Goal: Complete application form: Complete application form

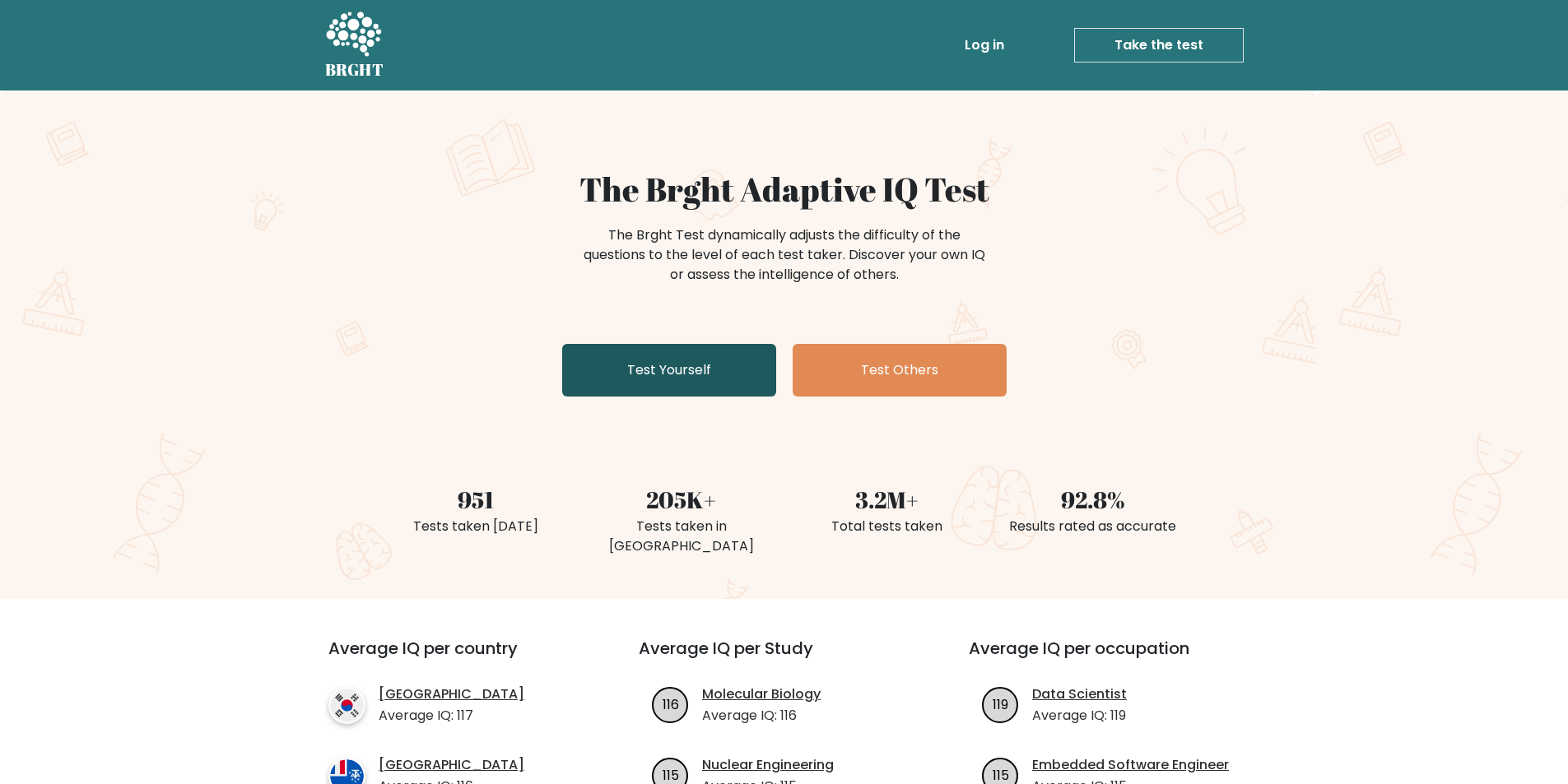
click at [685, 354] on link "Test Yourself" at bounding box center [669, 370] width 214 height 53
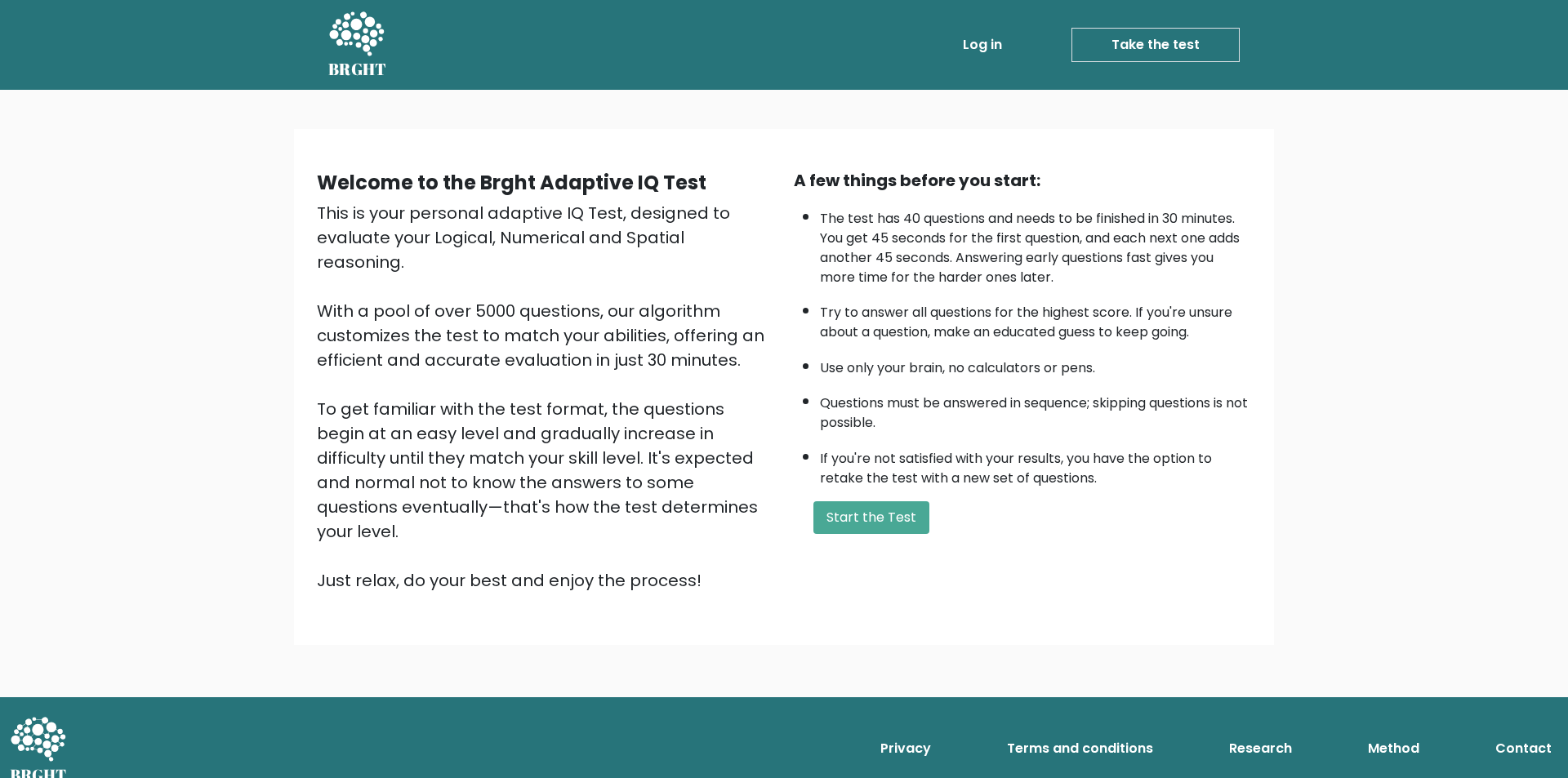
click at [897, 534] on div "A few things before you start: The test has 40 questions and needs to be finish…" at bounding box center [1023, 380] width 477 height 425
click at [895, 521] on button "Start the Test" at bounding box center [871, 517] width 116 height 33
click at [891, 524] on button "Start the Test" at bounding box center [871, 517] width 116 height 33
click at [1125, 53] on link "Take the test" at bounding box center [1156, 45] width 168 height 34
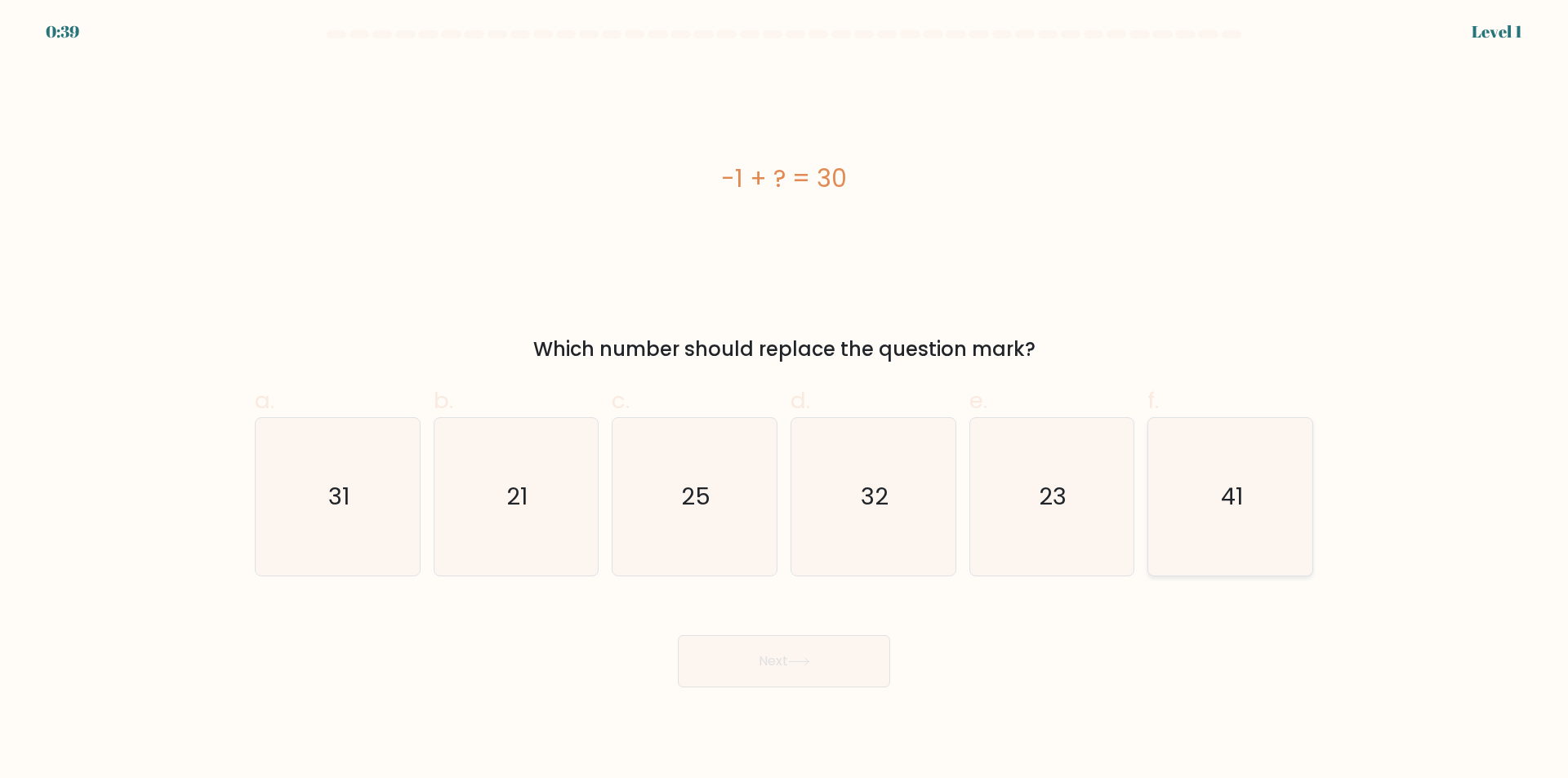
click at [1250, 512] on icon "41" at bounding box center [1231, 497] width 158 height 158
click at [785, 400] on input "f. 41" at bounding box center [784, 395] width 1 height 10
radio input "true"
click at [856, 648] on button "Next" at bounding box center [784, 660] width 212 height 52
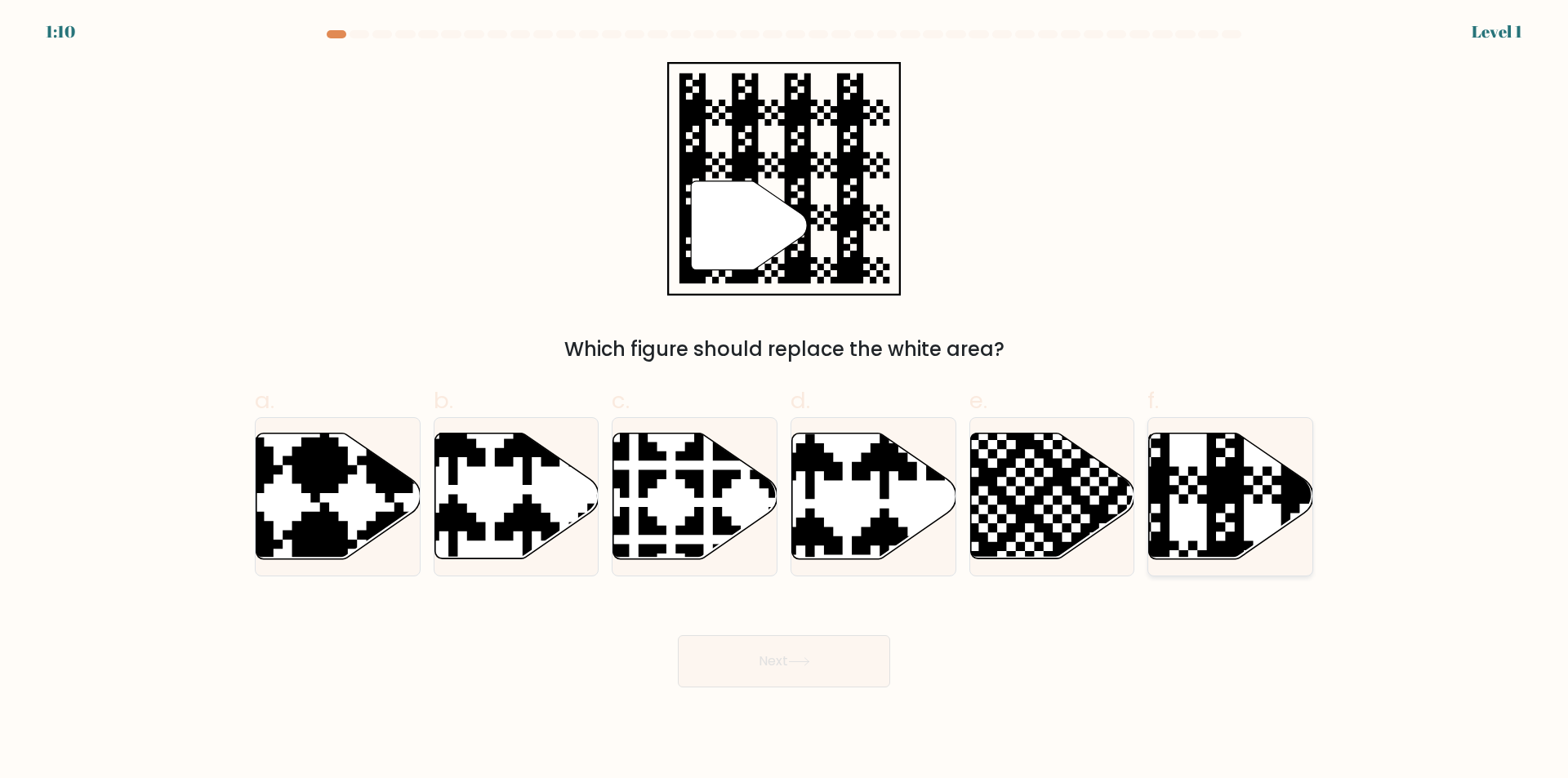
click at [1236, 470] on icon at bounding box center [1281, 429] width 297 height 297
click at [785, 400] on input "f." at bounding box center [784, 395] width 1 height 10
radio input "true"
click at [842, 675] on button "Next" at bounding box center [784, 660] width 212 height 52
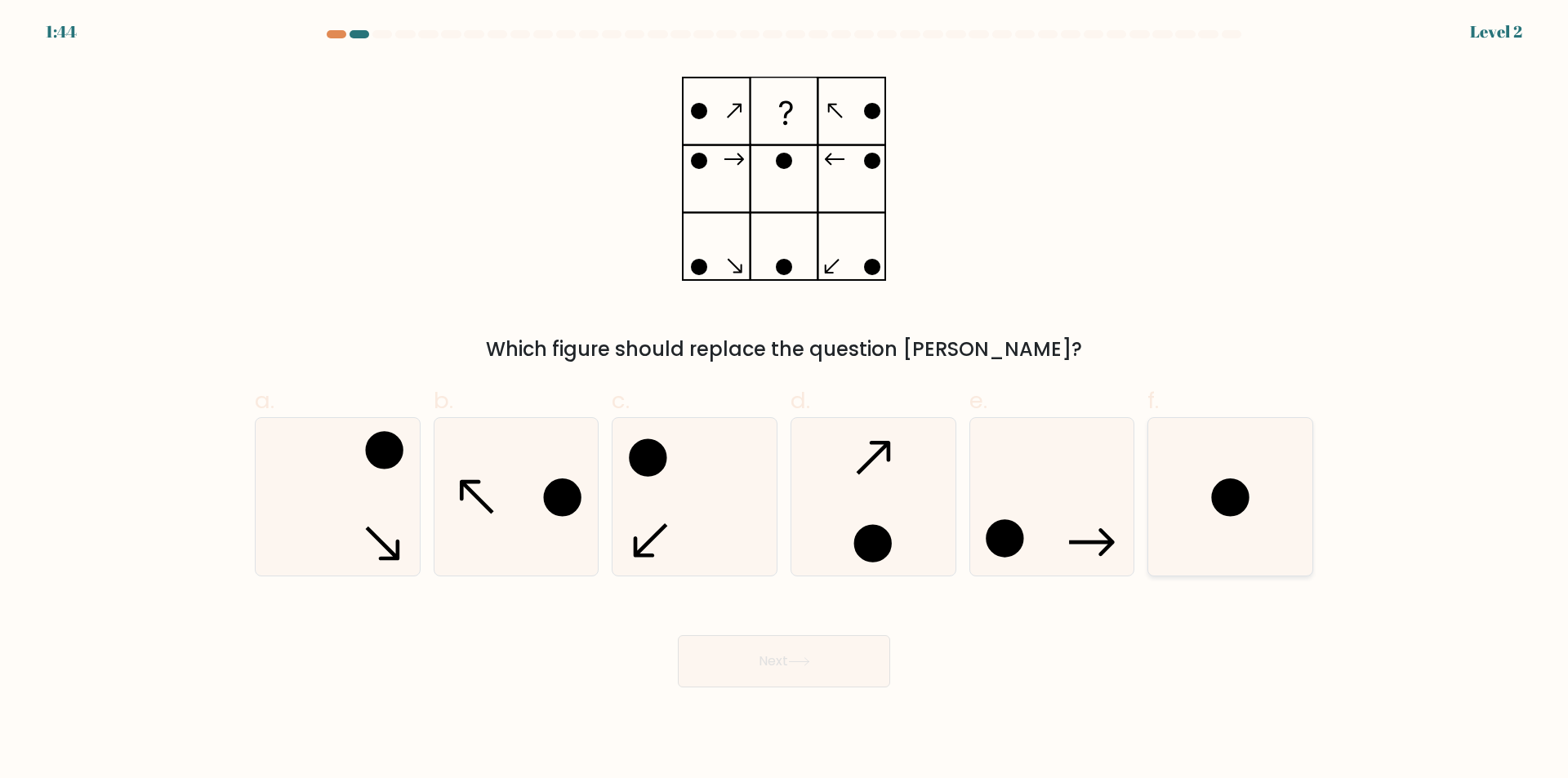
click at [1231, 504] on circle at bounding box center [1231, 498] width 34 height 34
click at [785, 400] on input "f." at bounding box center [784, 395] width 1 height 10
radio input "true"
click at [870, 653] on button "Next" at bounding box center [784, 660] width 212 height 52
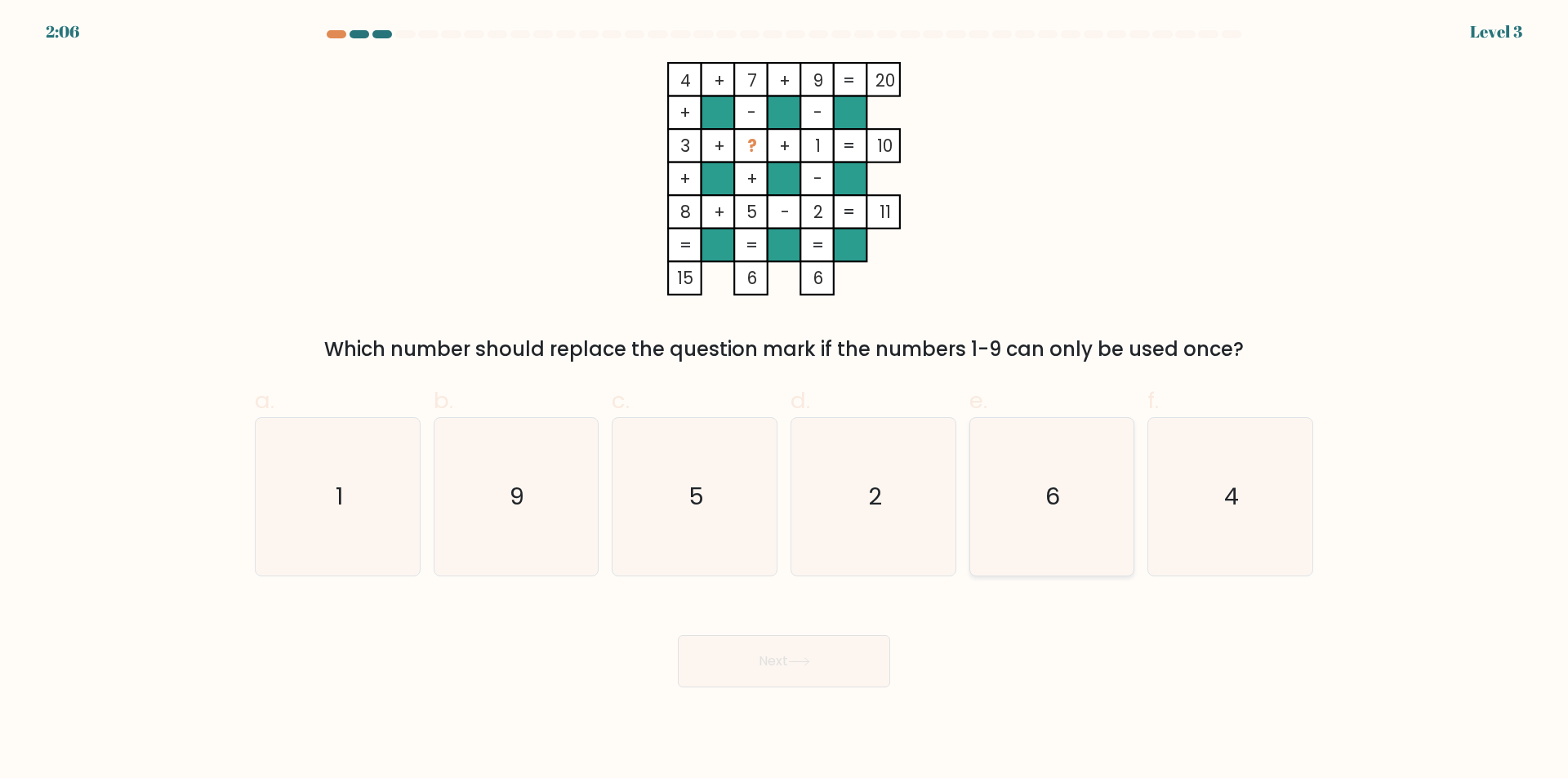
drag, startPoint x: 1107, startPoint y: 526, endPoint x: 1073, endPoint y: 528, distance: 34.1
click at [1105, 524] on icon "6" at bounding box center [1051, 497] width 158 height 158
click at [785, 400] on input "e. 6" at bounding box center [784, 395] width 1 height 10
radio input "true"
click at [872, 669] on button "Next" at bounding box center [784, 660] width 212 height 52
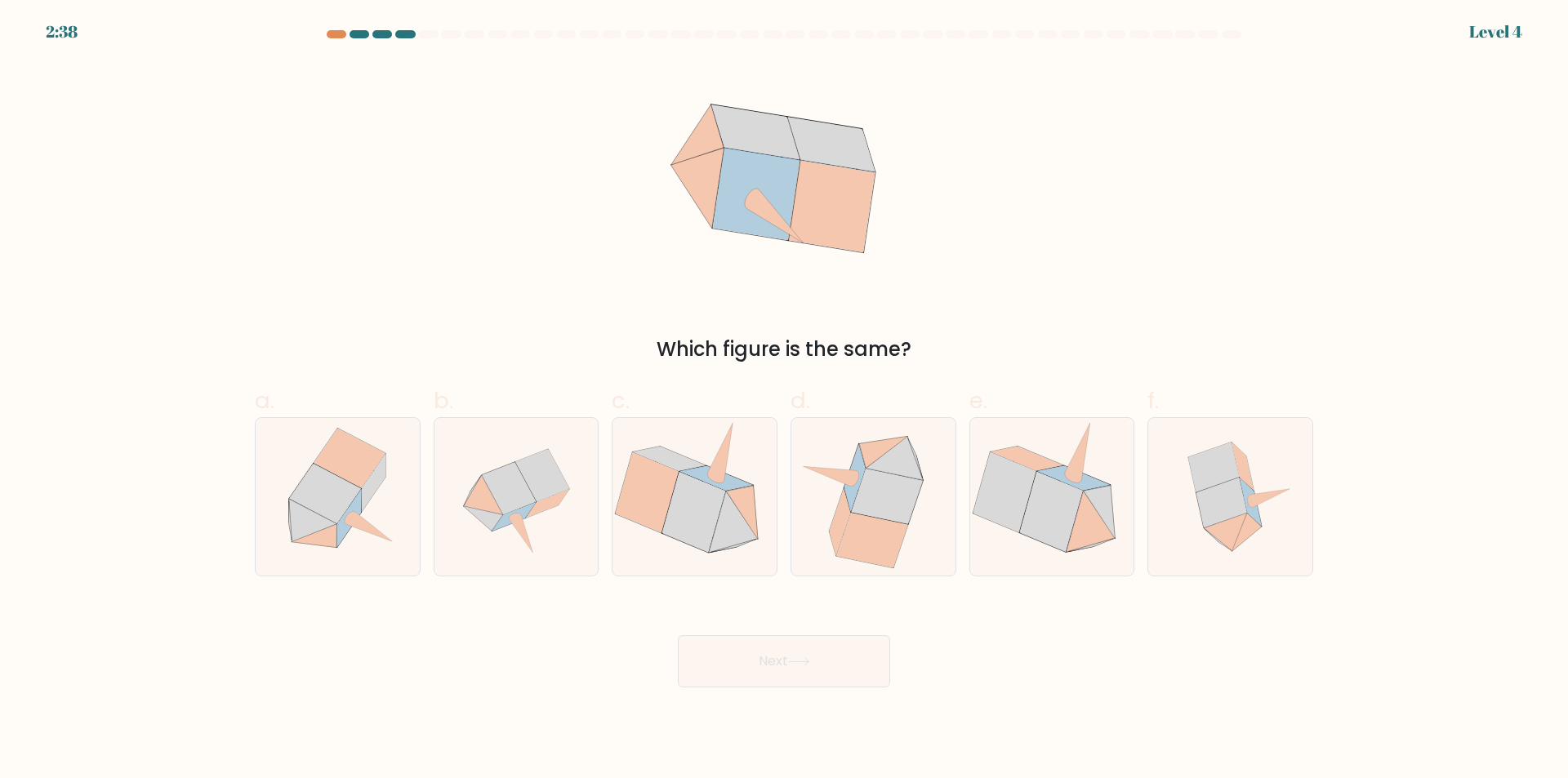
click at [1507, 33] on form at bounding box center [784, 359] width 1568 height 657
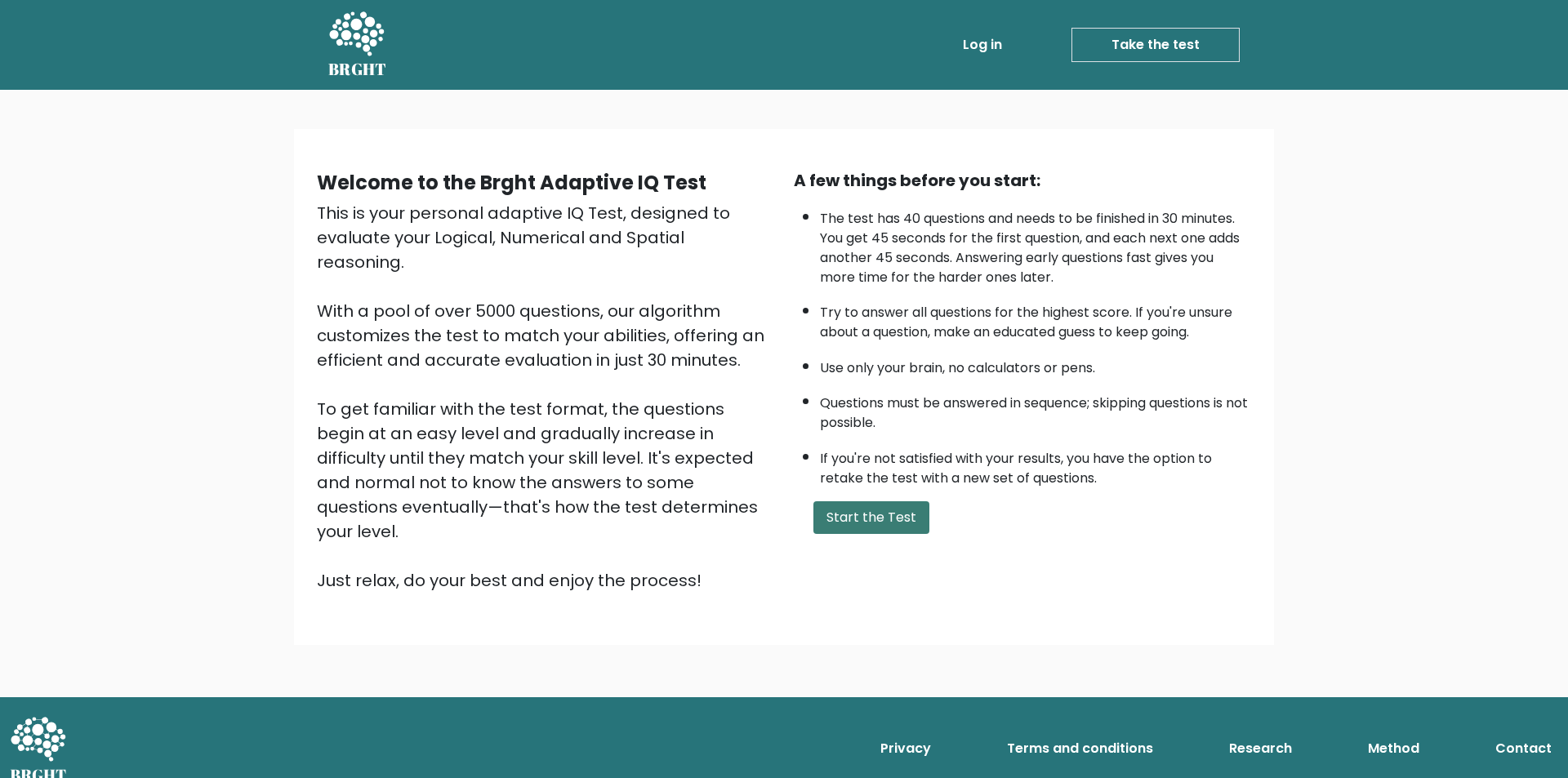
click at [901, 531] on button "Start the Test" at bounding box center [871, 517] width 116 height 33
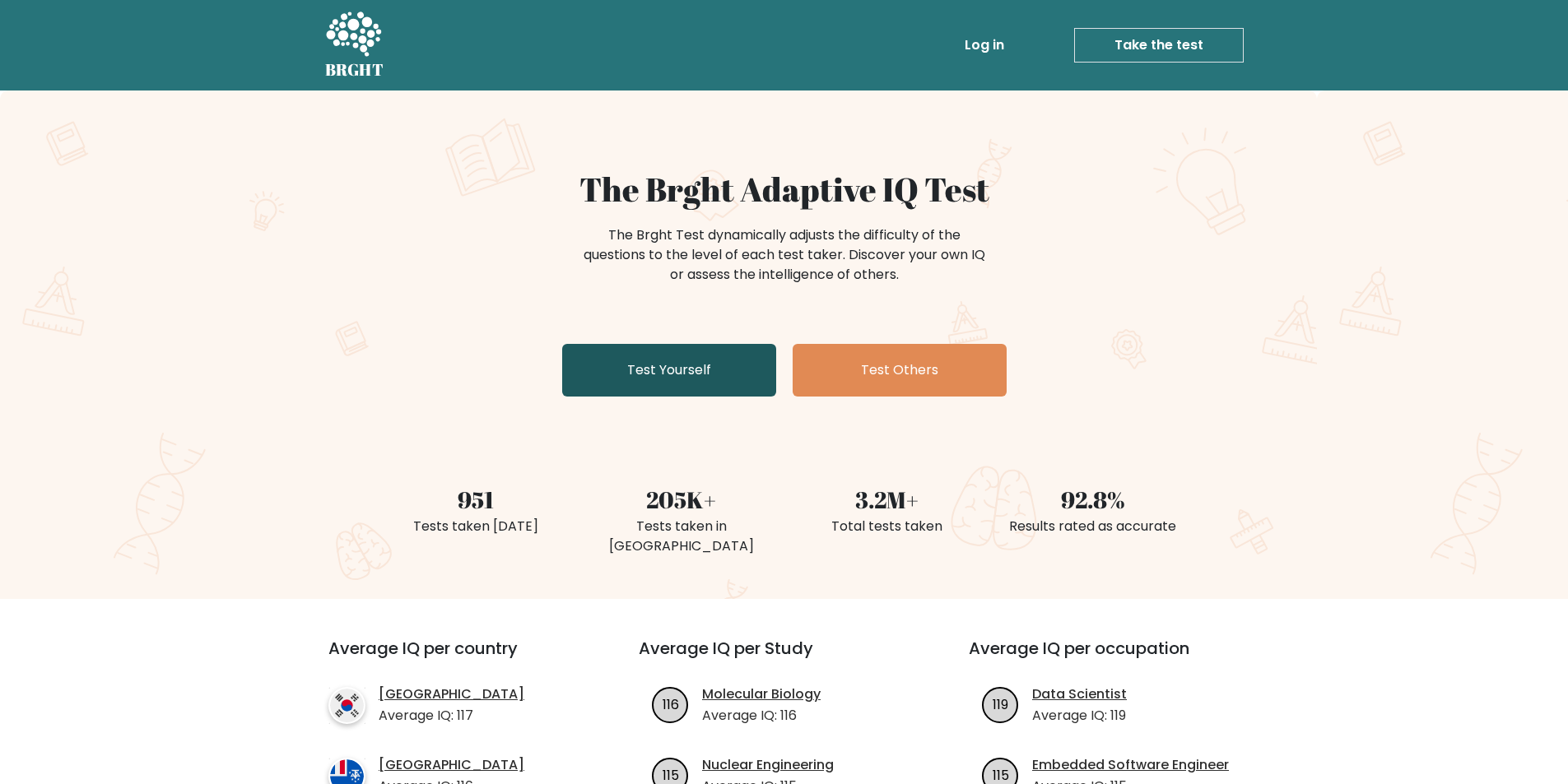
click at [719, 392] on link "Test Yourself" at bounding box center [669, 370] width 214 height 53
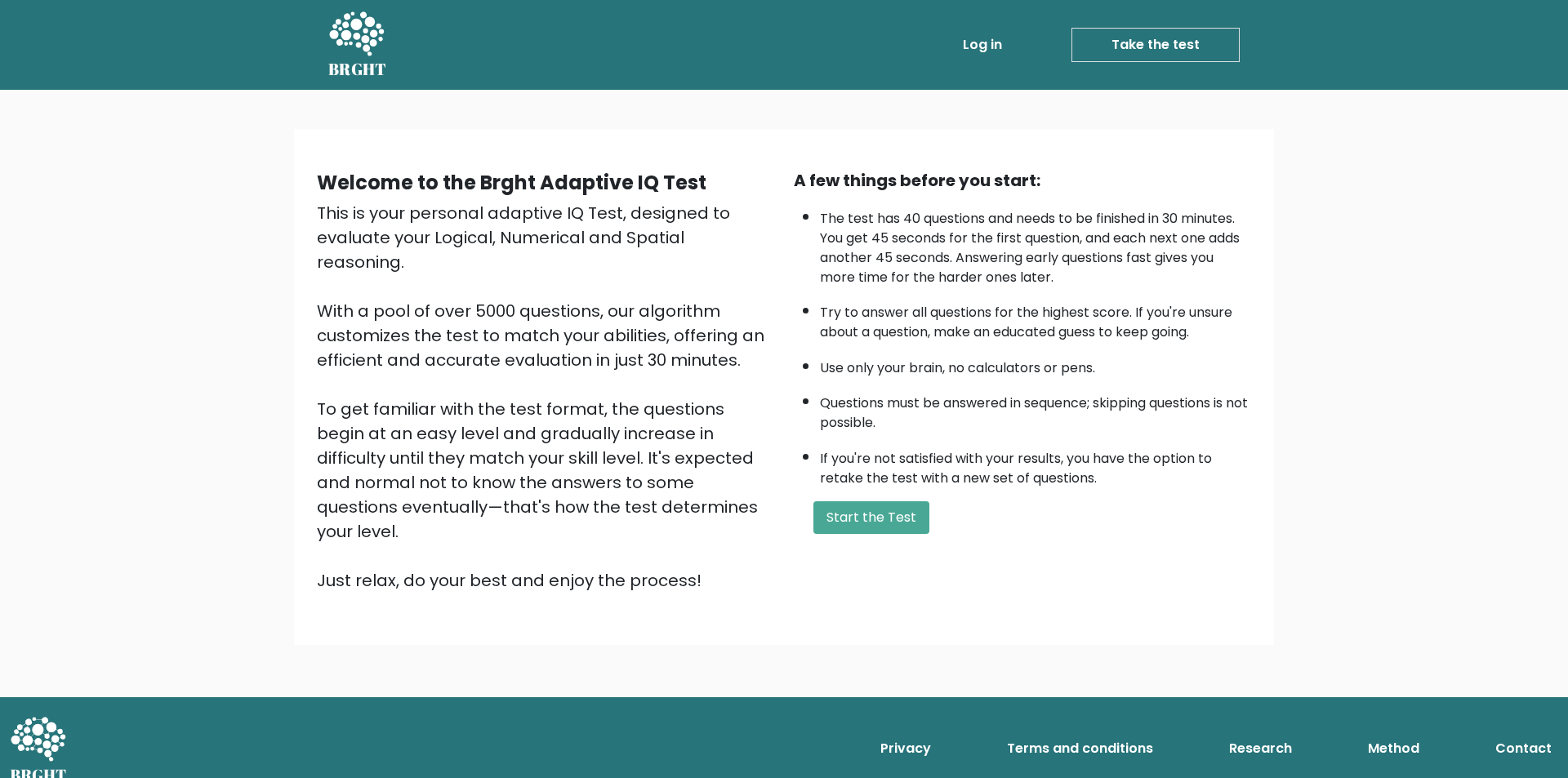
click at [900, 534] on div "A few things before you start: The test has 40 questions and needs to be finish…" at bounding box center [1023, 380] width 477 height 425
click at [896, 518] on button "Start the Test" at bounding box center [871, 517] width 116 height 33
